Goal: Task Accomplishment & Management: Complete application form

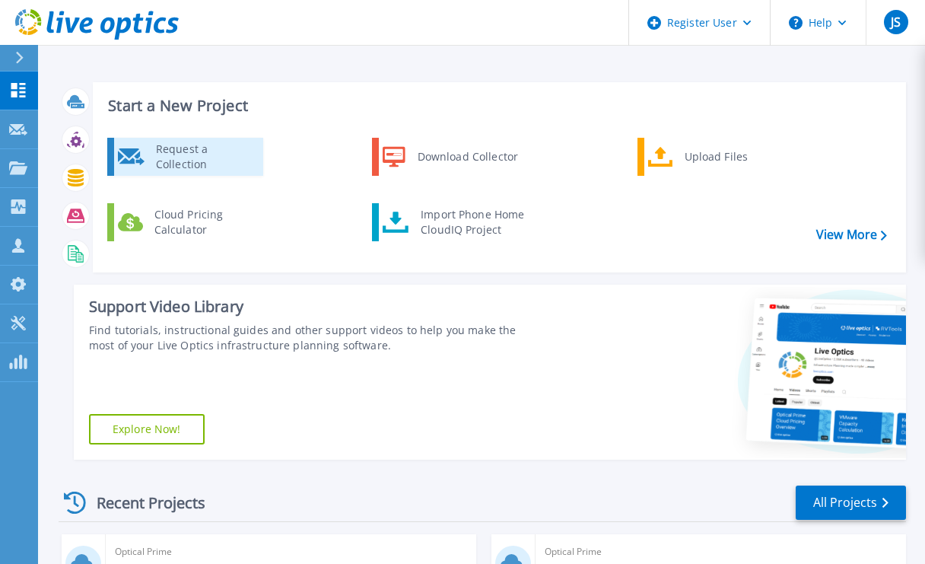
click at [218, 151] on div "Request a Collection" at bounding box center [203, 156] width 111 height 30
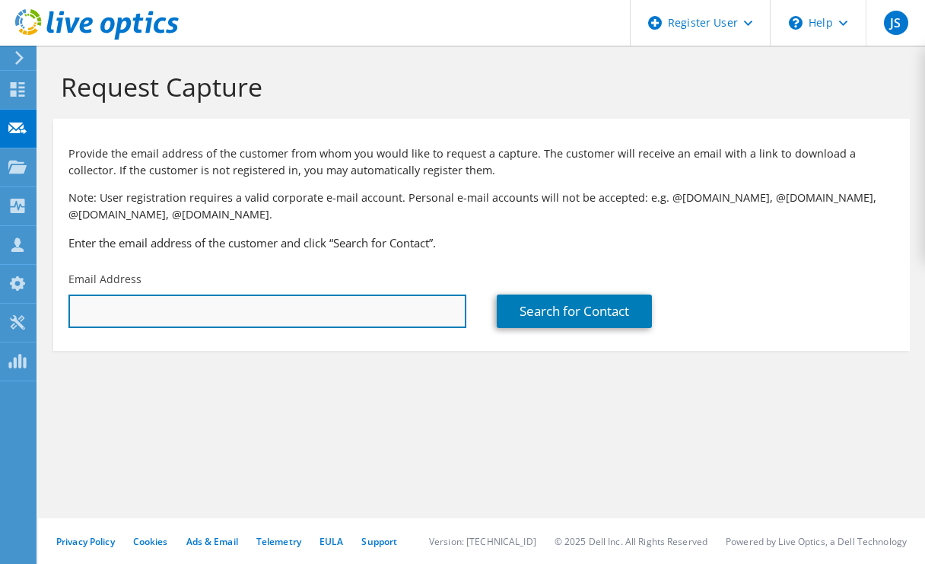
click at [155, 309] on input "text" at bounding box center [267, 310] width 398 height 33
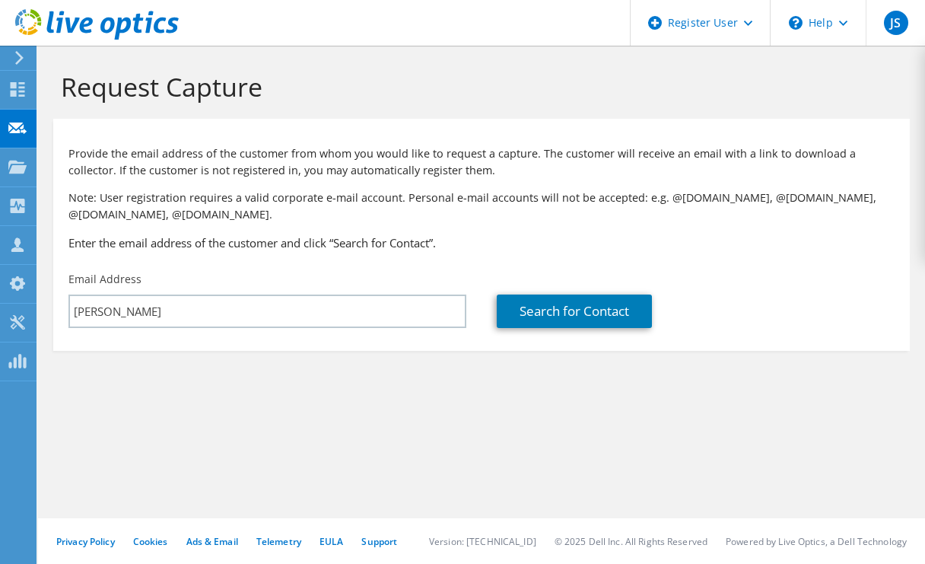
drag, startPoint x: 630, startPoint y: 440, endPoint x: 484, endPoint y: 398, distance: 152.6
click at [630, 440] on div "Request Capture Provide the email address of the customer from whom you would l…" at bounding box center [481, 305] width 887 height 518
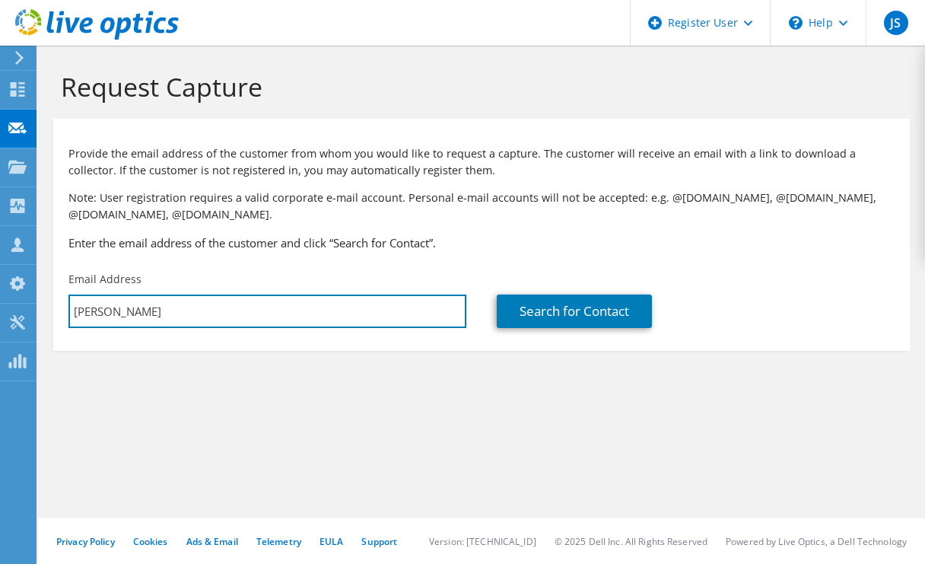
drag, startPoint x: 242, startPoint y: 311, endPoint x: -104, endPoint y: 299, distance: 346.2
click at [0, 299] on html "JS Dell User [PERSON_NAME] [PERSON_NAME][EMAIL_ADDRESS][PERSON_NAME][DOMAIN_NAM…" at bounding box center [462, 282] width 925 height 564
paste input "[EMAIL_ADDRESS][PERSON_NAME][DOMAIN_NAME]"
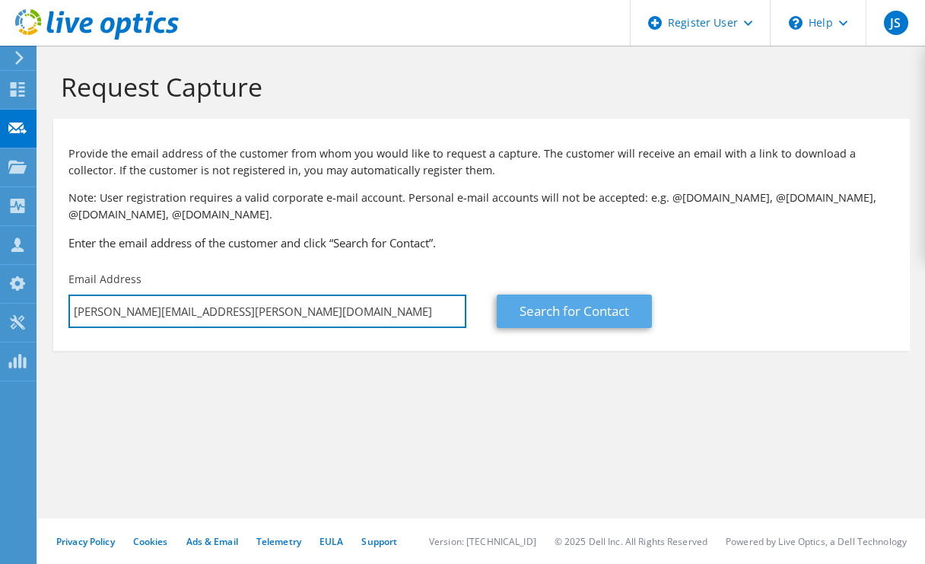
type input "[PERSON_NAME][EMAIL_ADDRESS][PERSON_NAME][DOMAIN_NAME]"
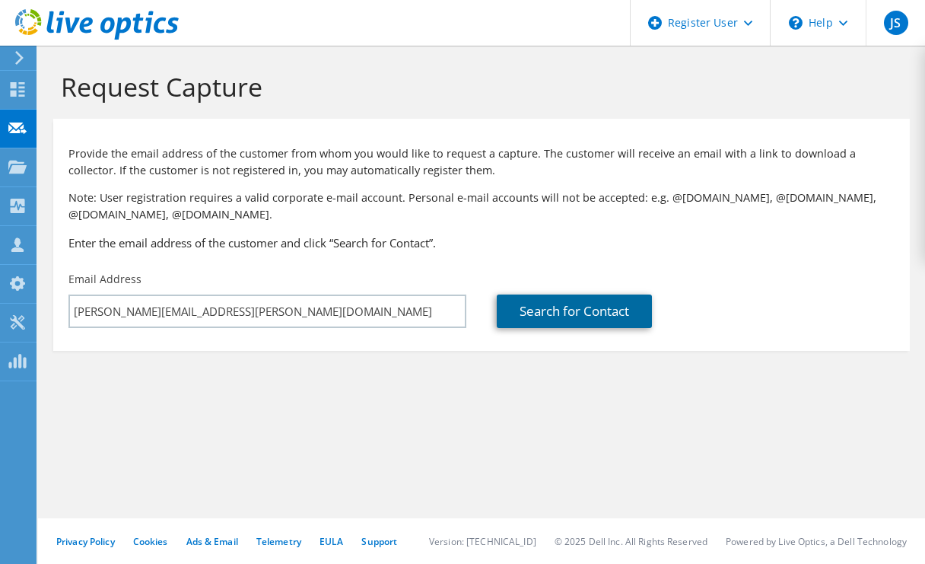
click at [540, 306] on link "Search for Contact" at bounding box center [574, 310] width 155 height 33
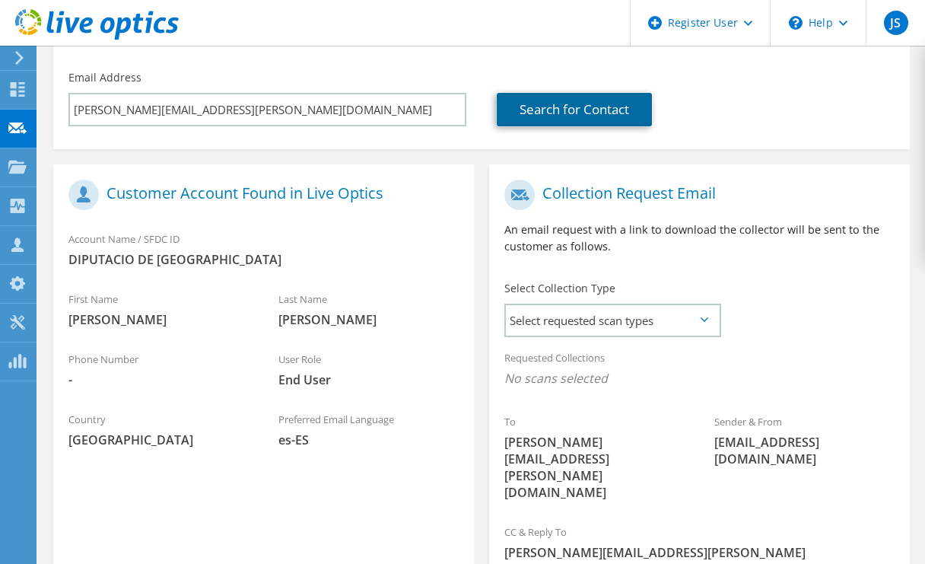
scroll to position [228, 0]
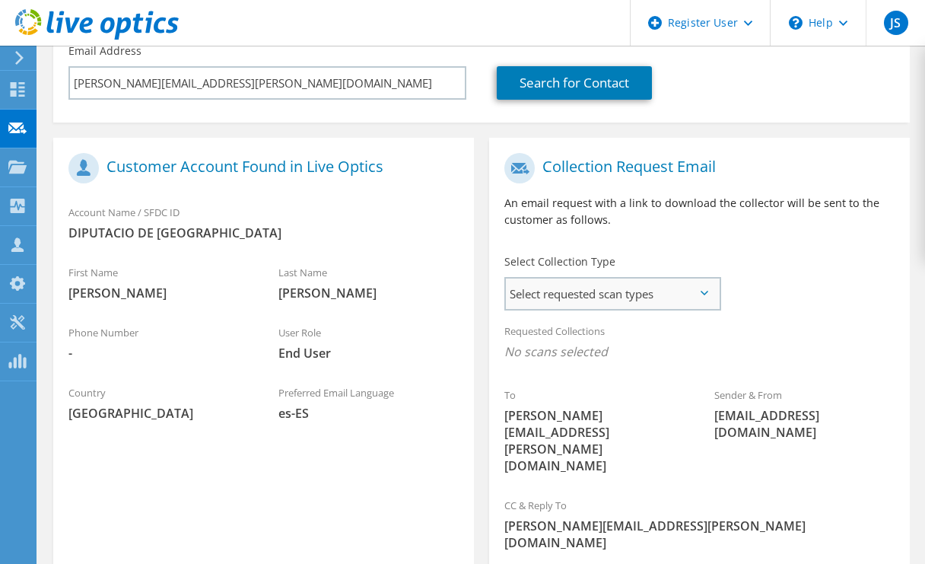
click at [701, 287] on span "Select requested scan types" at bounding box center [612, 293] width 213 height 30
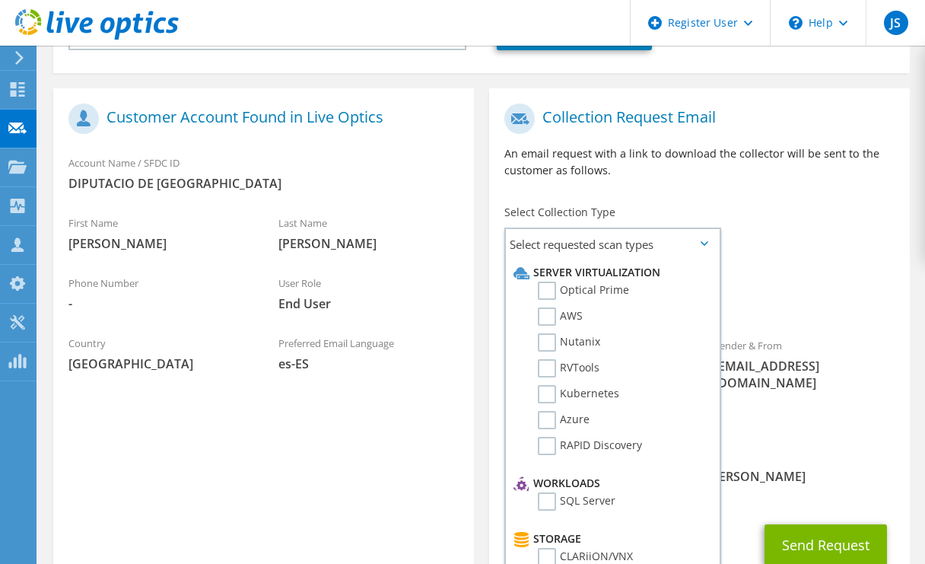
scroll to position [304, 0]
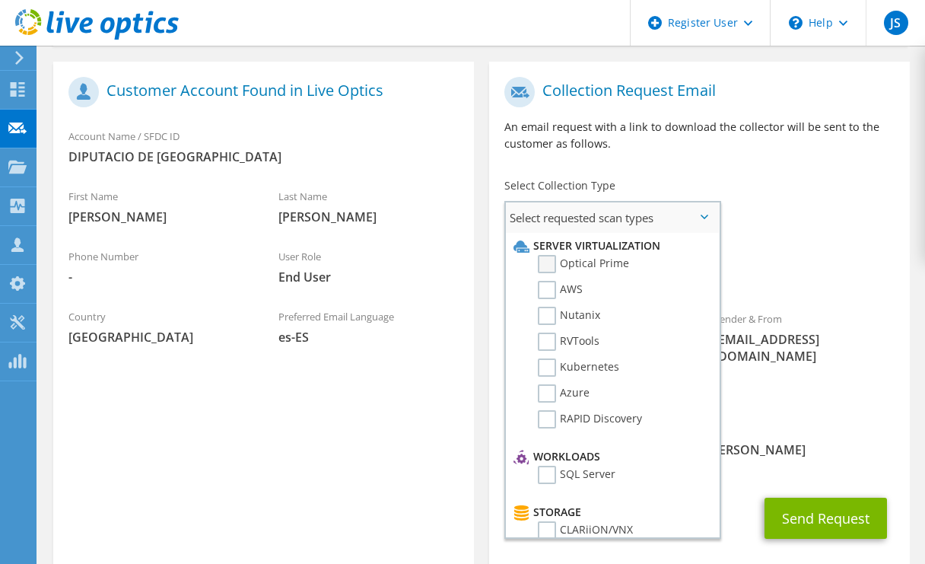
click at [550, 264] on label "Optical Prime" at bounding box center [583, 264] width 91 height 18
click at [0, 0] on input "Optical Prime" at bounding box center [0, 0] width 0 height 0
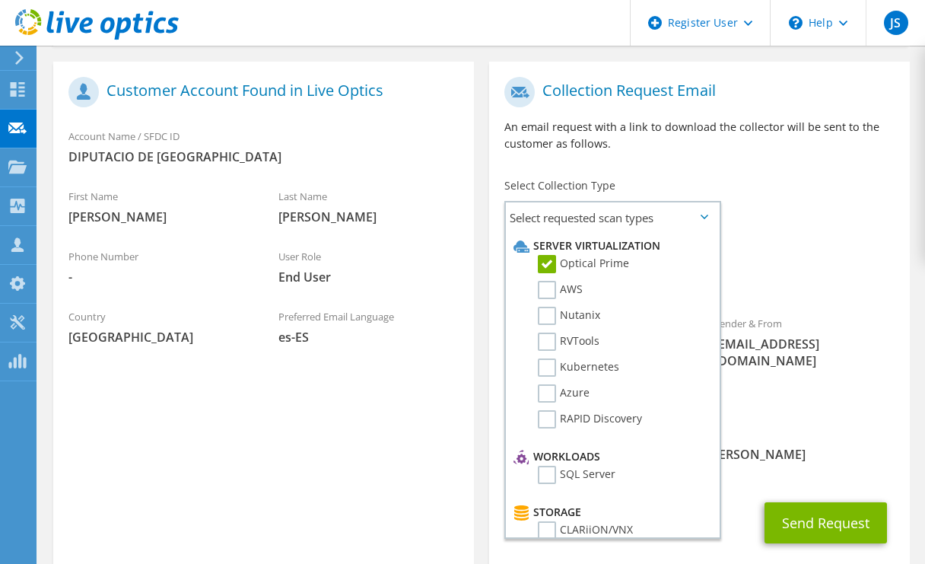
click at [765, 246] on div "Requested Collections No scans selected Optical Prime" at bounding box center [699, 269] width 421 height 61
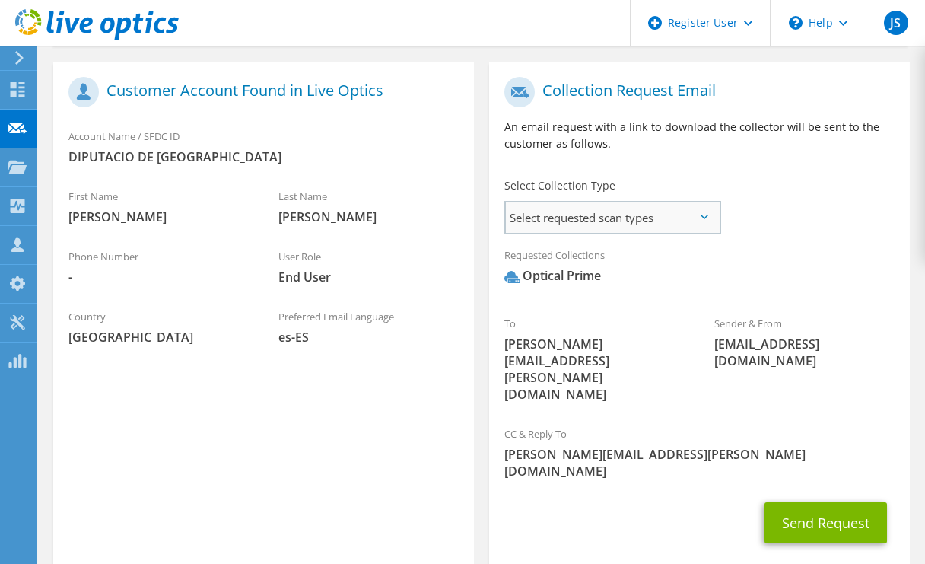
click at [701, 213] on span "Select requested scan types" at bounding box center [612, 217] width 213 height 30
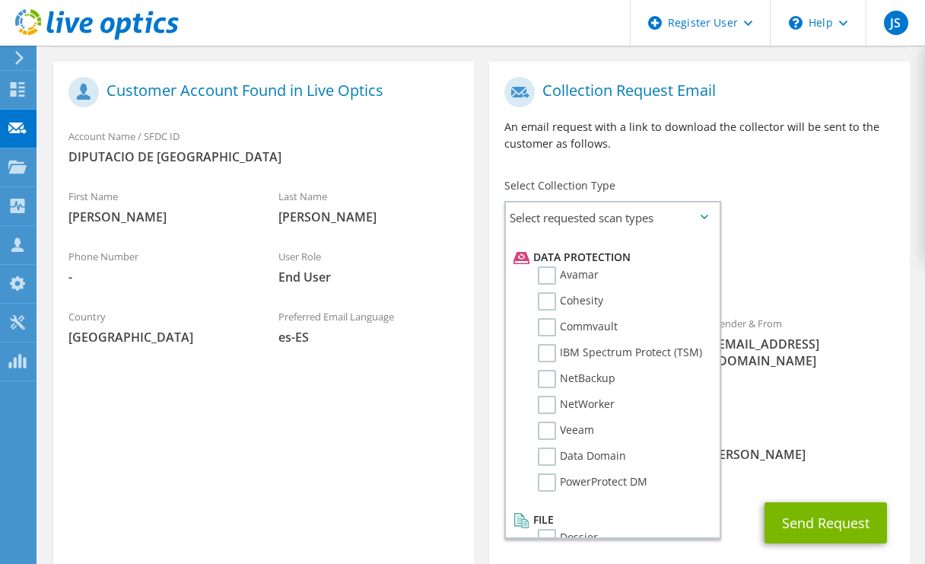
scroll to position [611, 0]
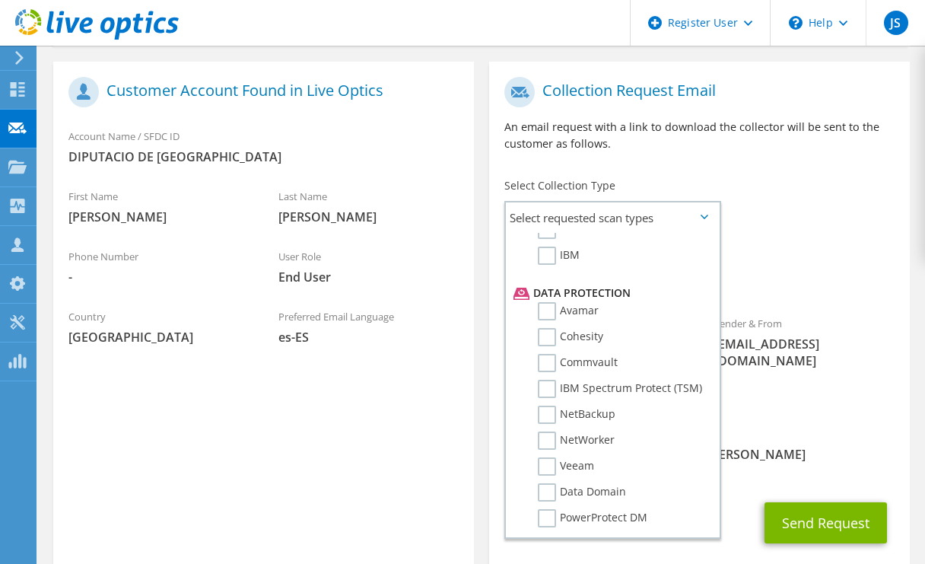
click at [810, 164] on div "Collection Request Email An email request with a link to download the collector…" at bounding box center [699, 119] width 421 height 101
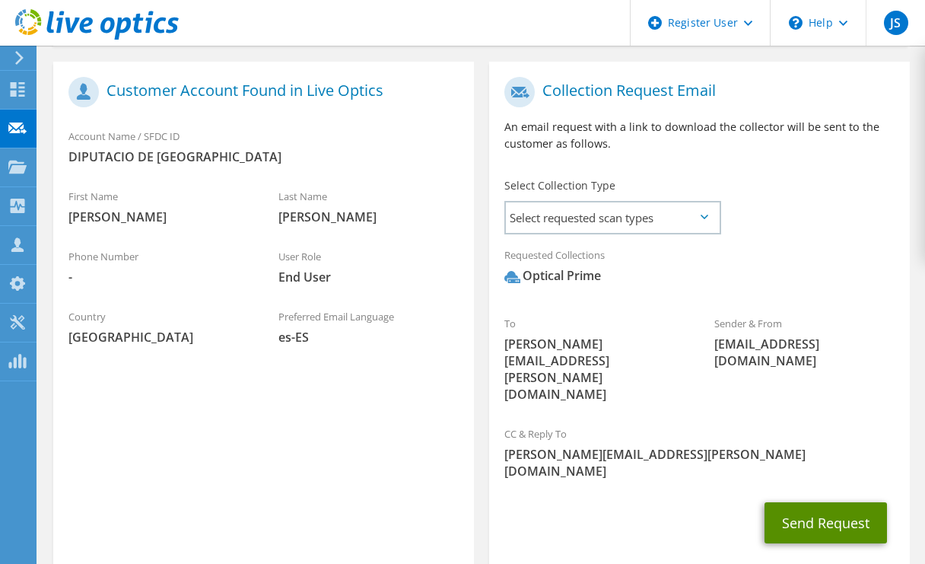
click at [808, 502] on button "Send Request" at bounding box center [825, 522] width 122 height 41
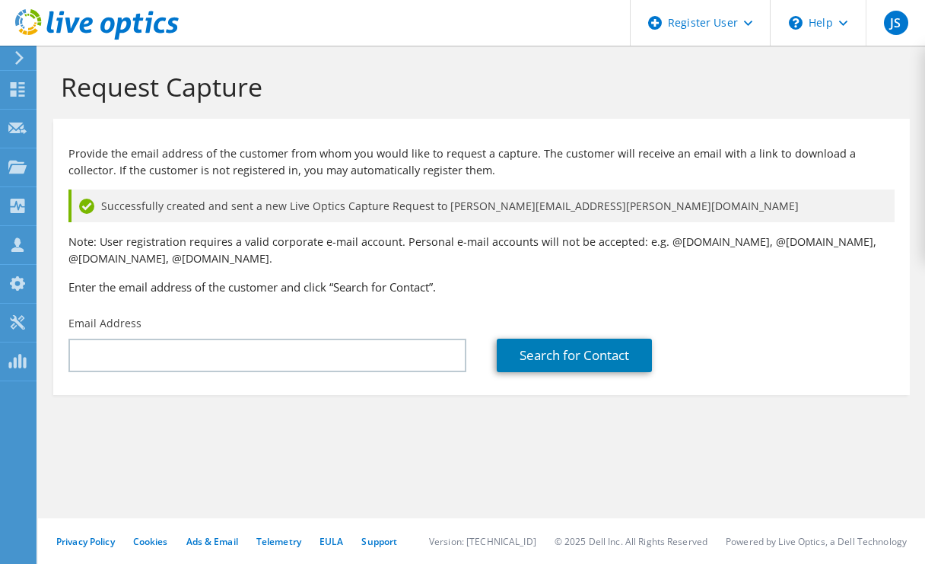
click at [773, 308] on div "Search for Contact" at bounding box center [695, 343] width 428 height 71
click at [811, 27] on div "\n Help" at bounding box center [818, 23] width 96 height 46
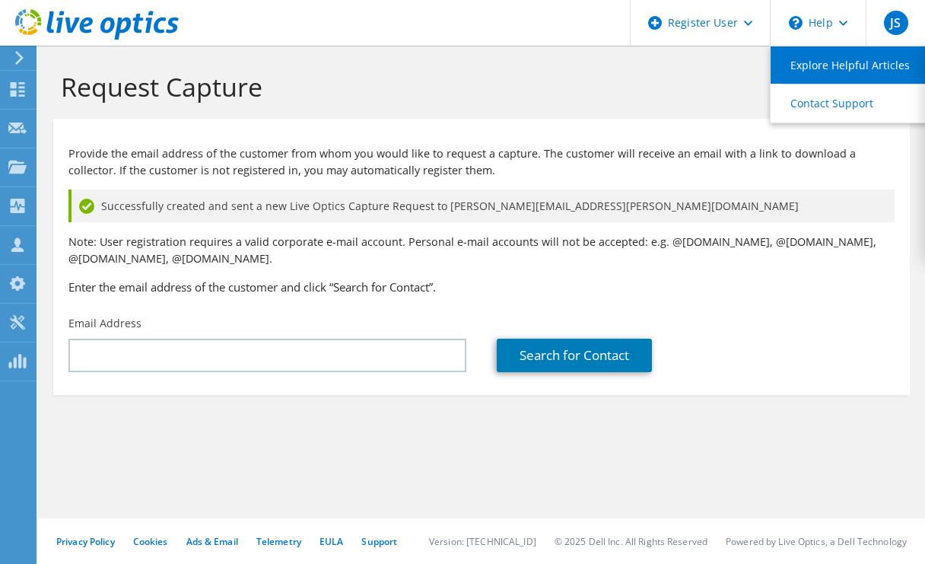
click at [836, 71] on link "Explore Helpful Articles" at bounding box center [855, 64] width 170 height 37
